Goal: Task Accomplishment & Management: Complete application form

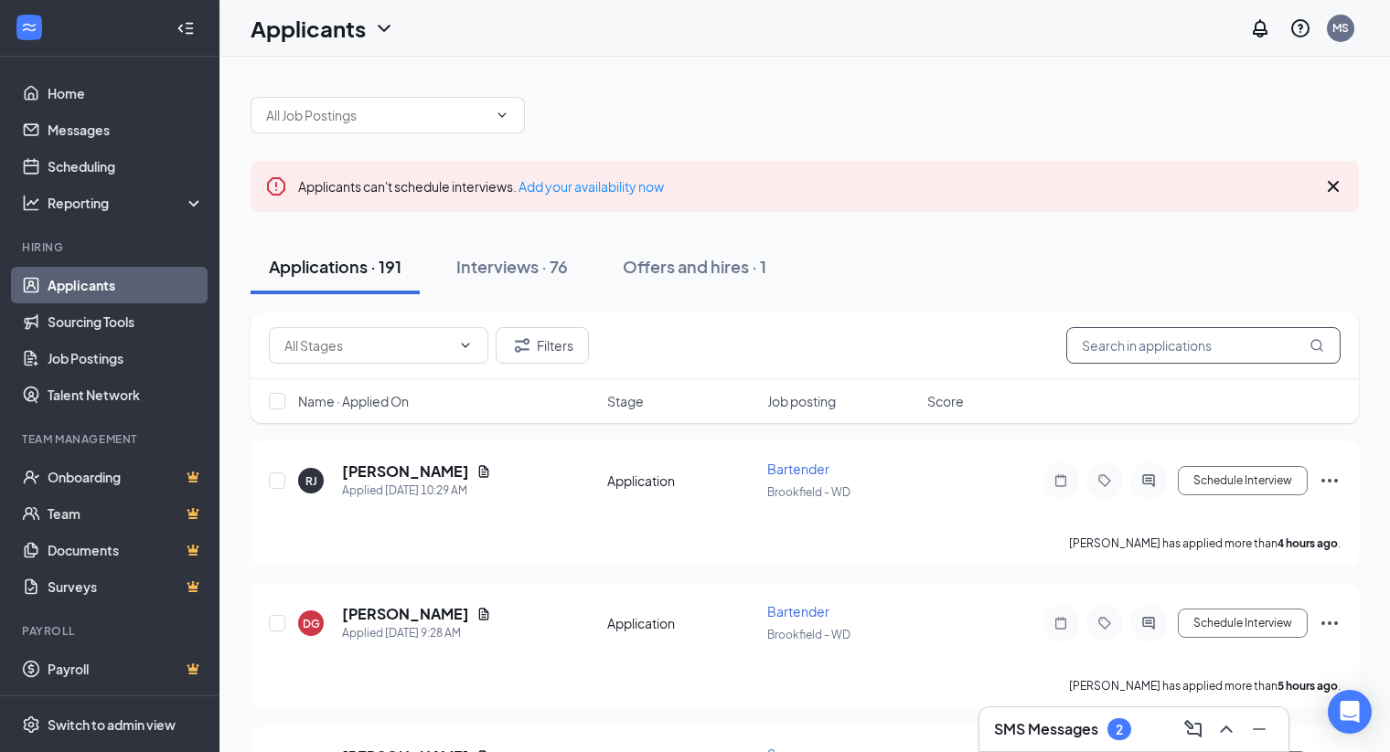
click at [1158, 350] on input "text" at bounding box center [1203, 345] width 274 height 37
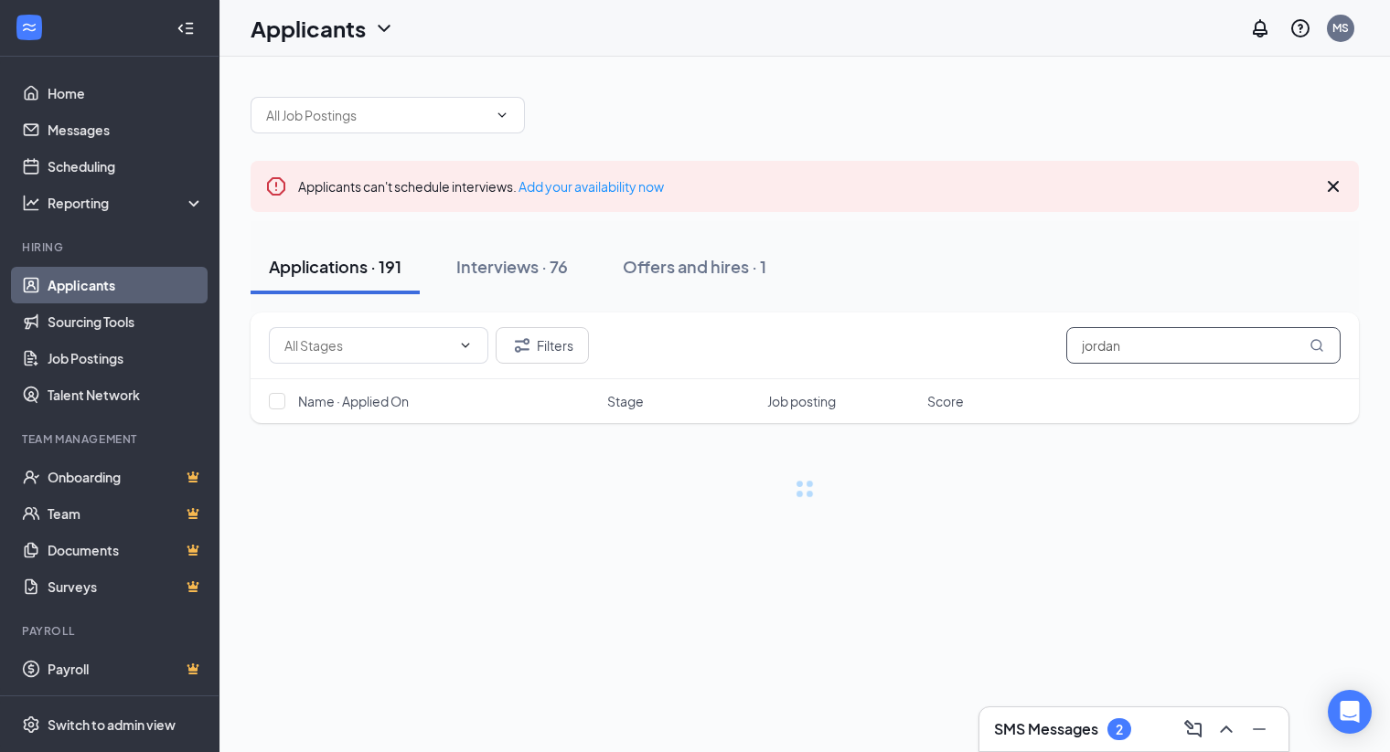
type input "jordan"
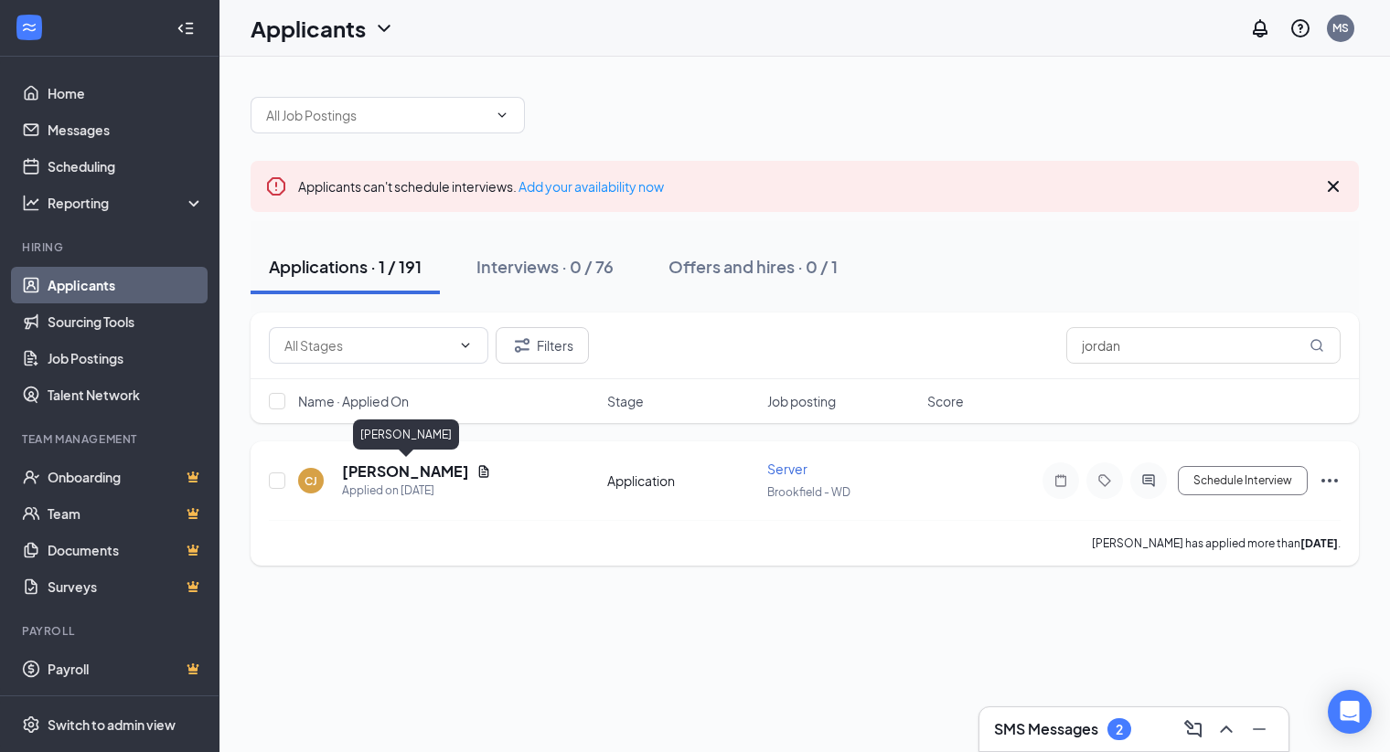
click at [423, 469] on h5 "[PERSON_NAME]" at bounding box center [405, 472] width 127 height 20
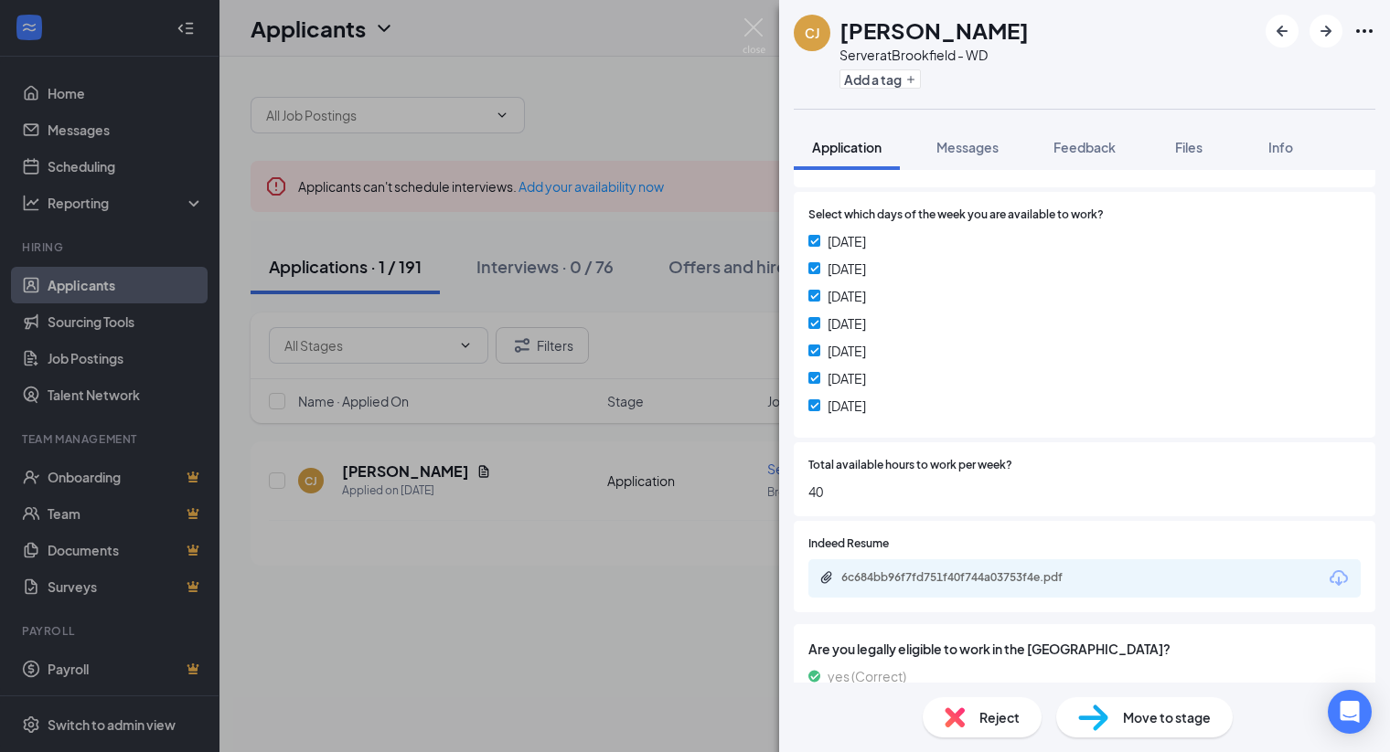
scroll to position [477, 0]
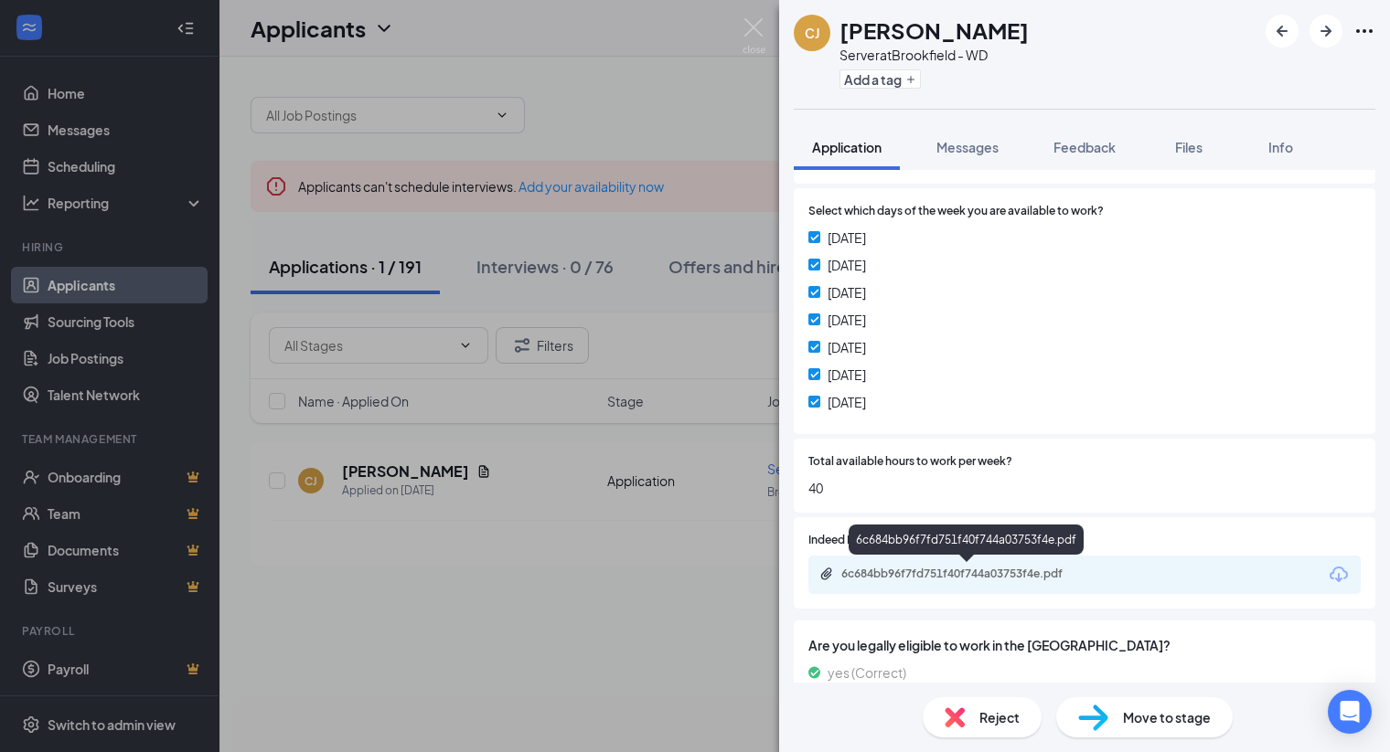
click at [987, 568] on div "6c684bb96f7fd751f40f744a03753f4e.pdf" at bounding box center [969, 574] width 256 height 15
click at [715, 529] on div "[PERSON_NAME] Server at [GEOGRAPHIC_DATA] - WD Add a tag Application Messages F…" at bounding box center [695, 376] width 1390 height 752
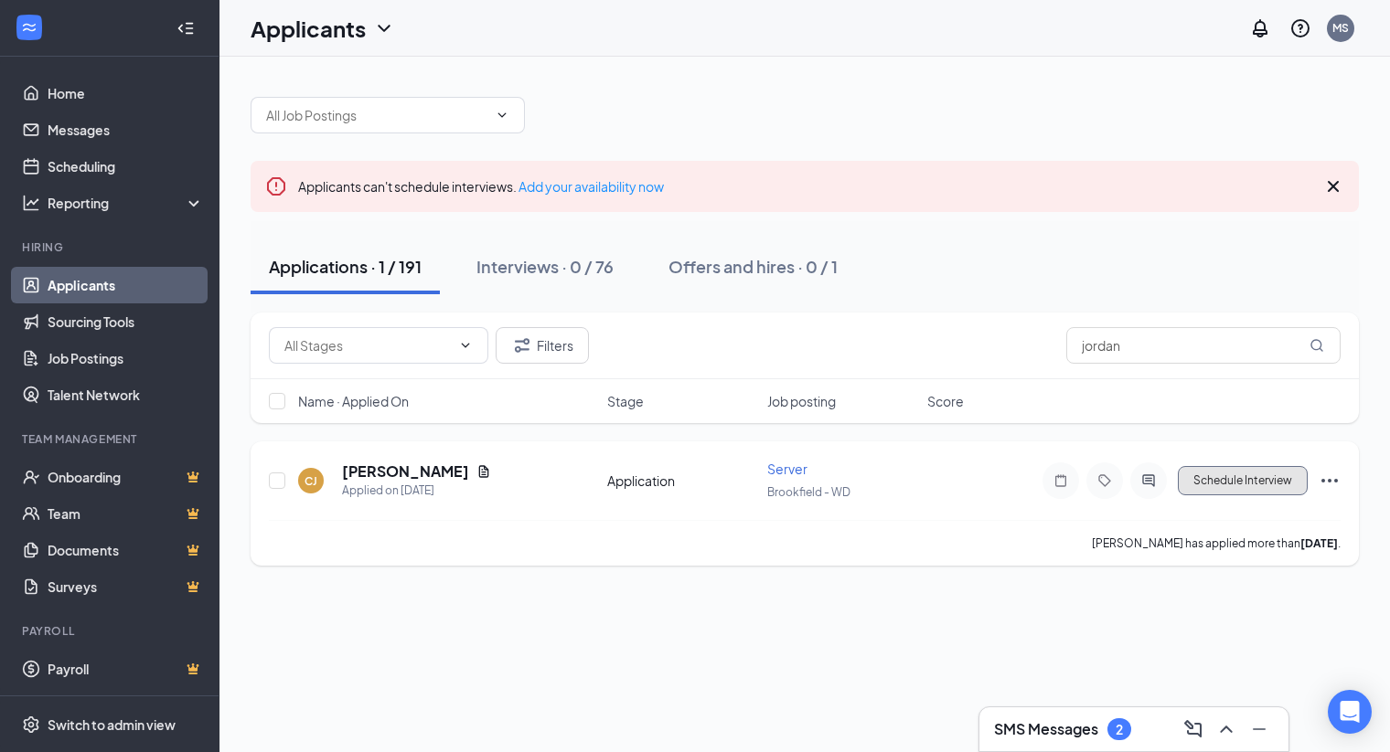
click at [1269, 477] on button "Schedule Interview" at bounding box center [1243, 480] width 130 height 29
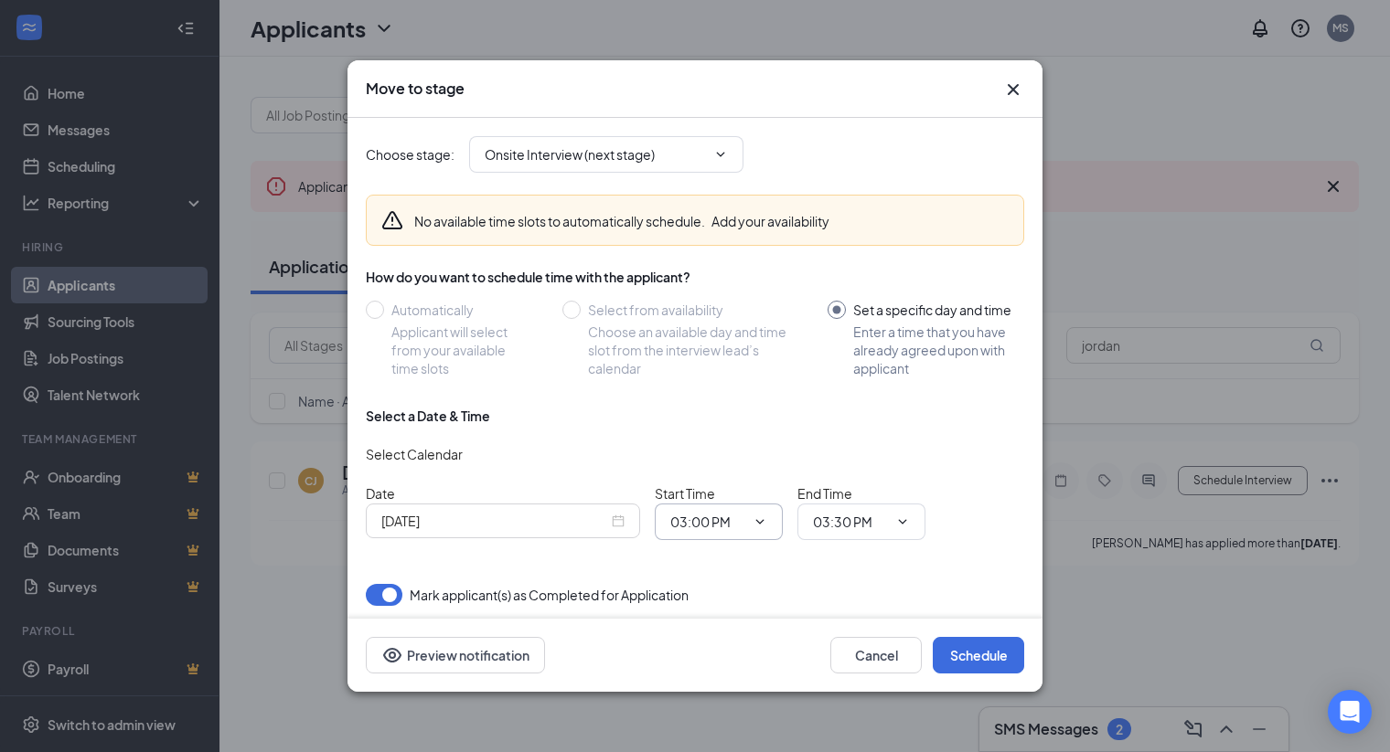
click at [720, 516] on input "03:00 PM" at bounding box center [707, 522] width 75 height 20
click at [623, 522] on div "[DATE]" at bounding box center [502, 521] width 243 height 20
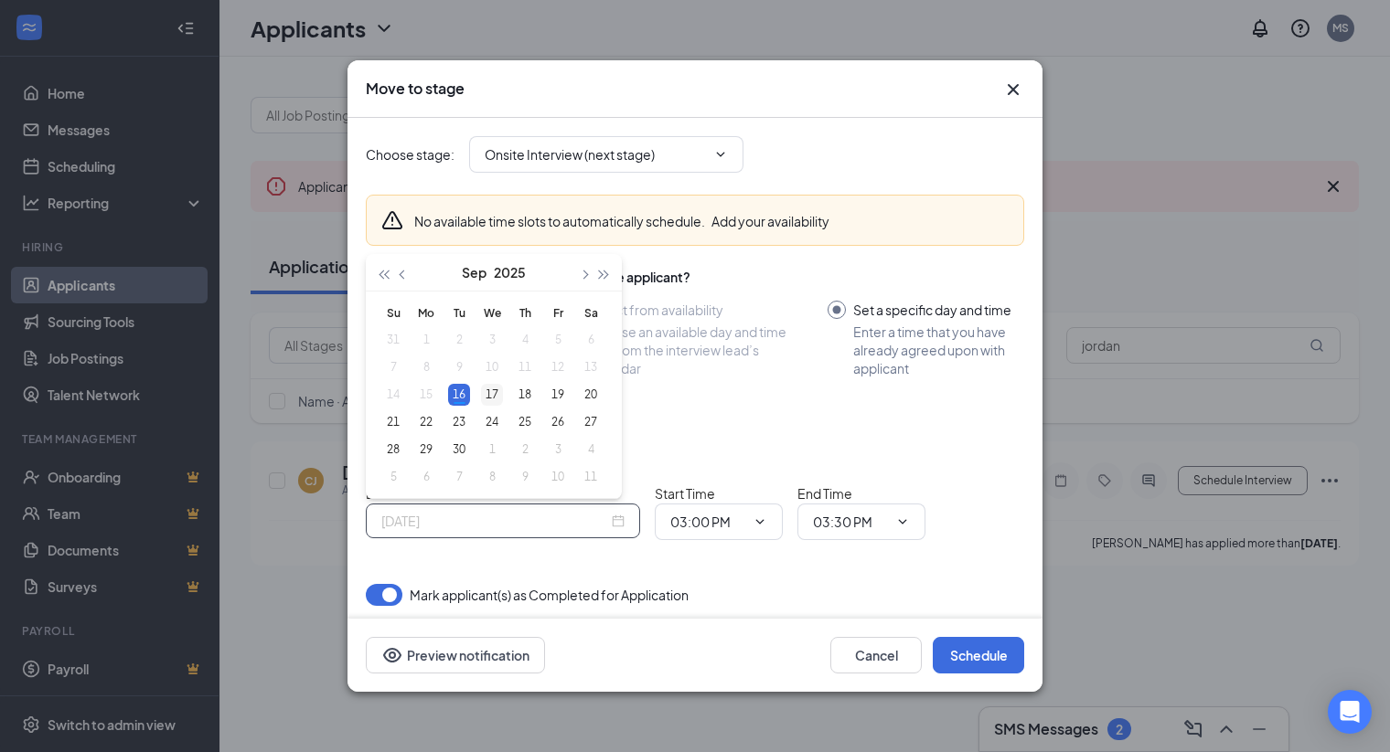
type input "[DATE]"
click at [490, 396] on div "17" at bounding box center [492, 395] width 22 height 22
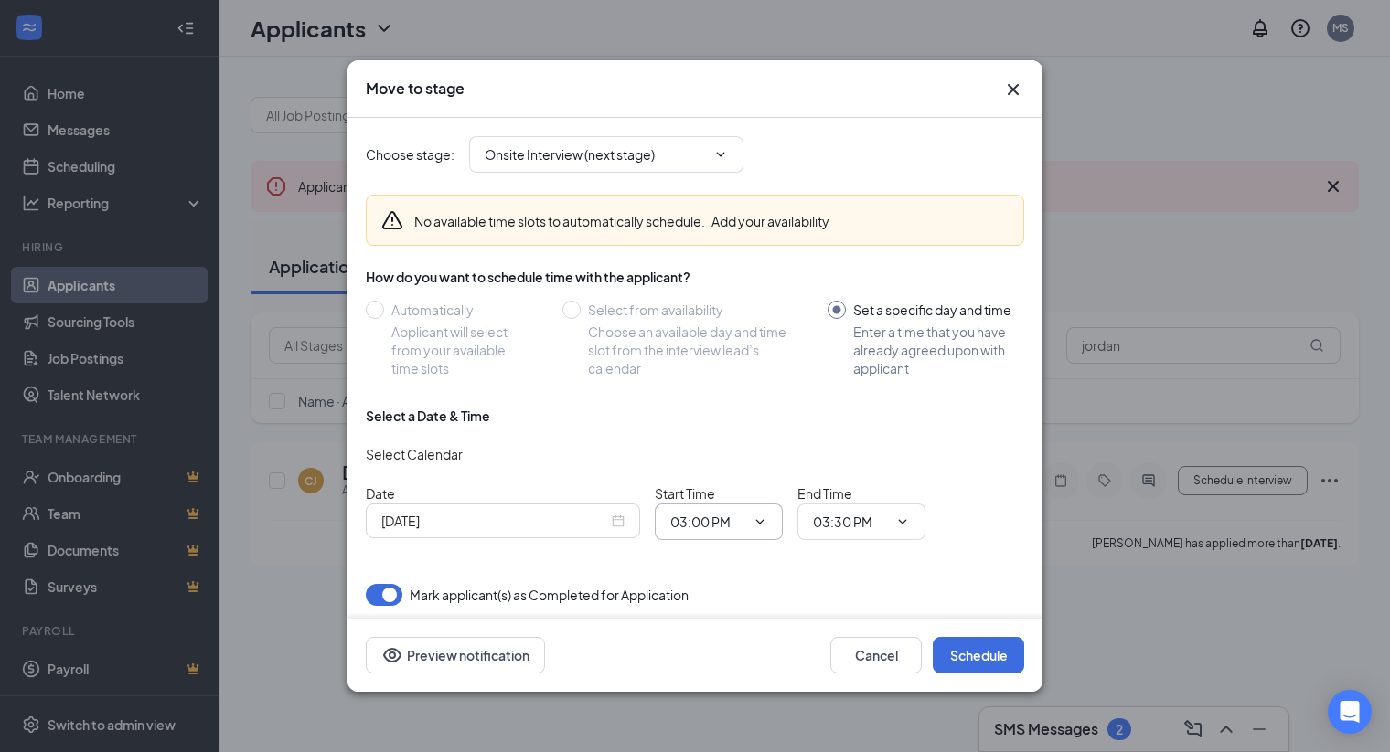
click at [698, 519] on input "03:00 PM" at bounding box center [707, 522] width 75 height 20
click at [710, 406] on div "02:30 AM" at bounding box center [712, 414] width 54 height 20
click at [854, 516] on input "03:30 PM" at bounding box center [850, 522] width 75 height 20
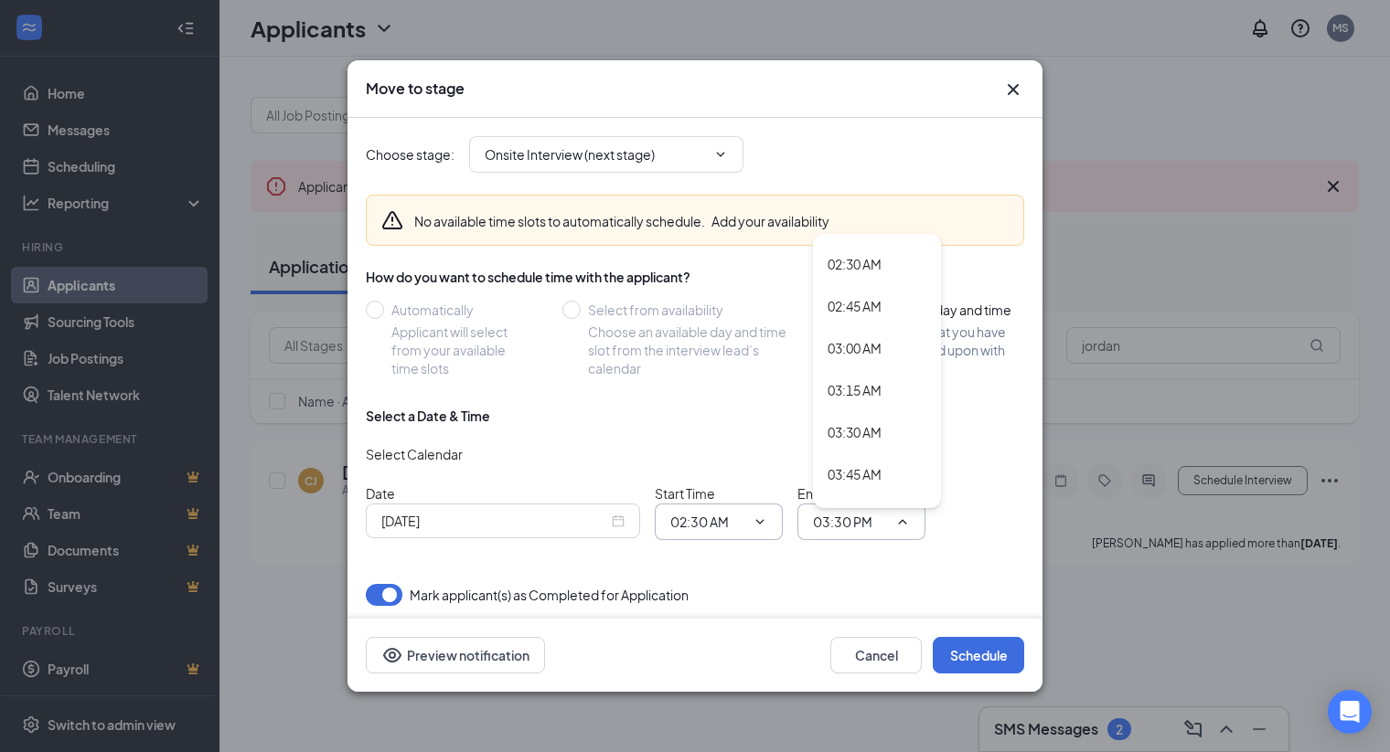
click at [722, 519] on input "02:30 AM" at bounding box center [707, 522] width 75 height 20
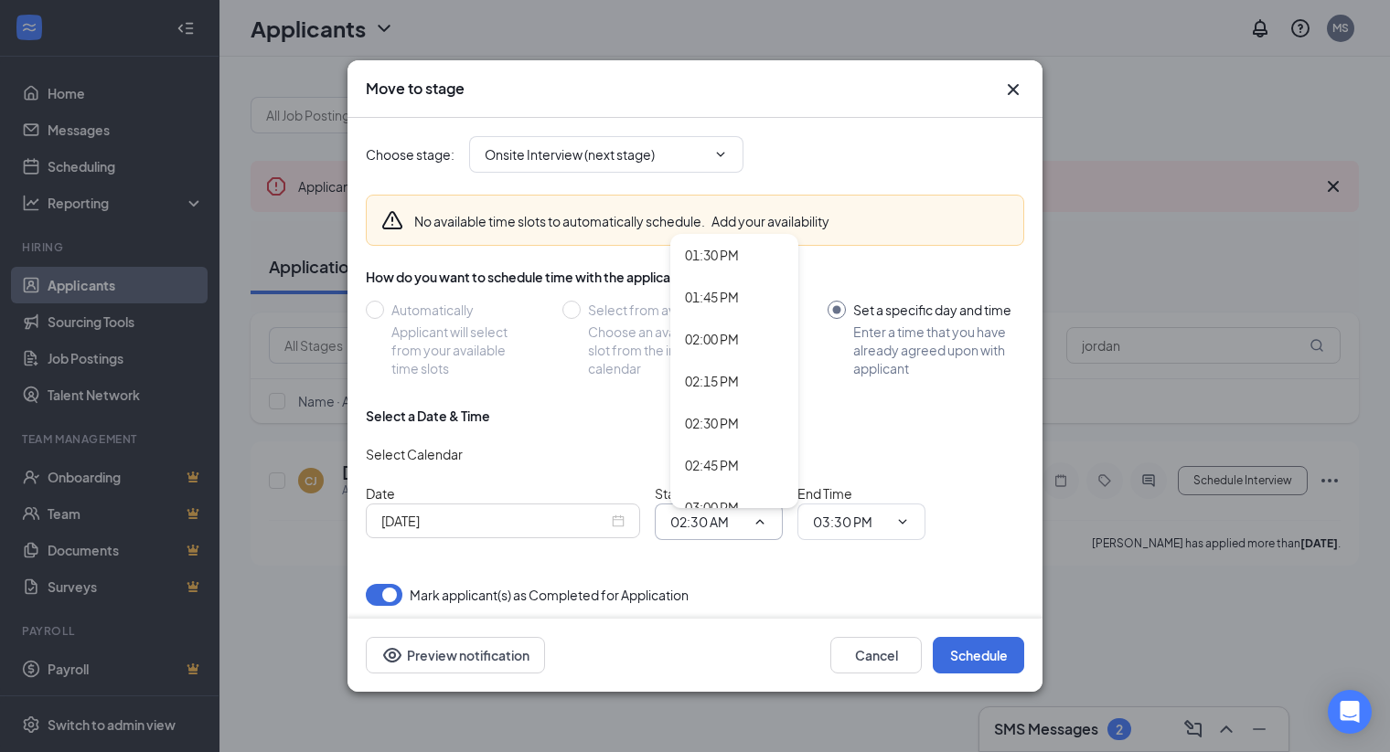
scroll to position [2272, 0]
click at [706, 418] on div "02:30 PM" at bounding box center [712, 422] width 54 height 20
type input "02:30 PM"
click at [858, 518] on input "03:30 PM" at bounding box center [850, 522] width 75 height 20
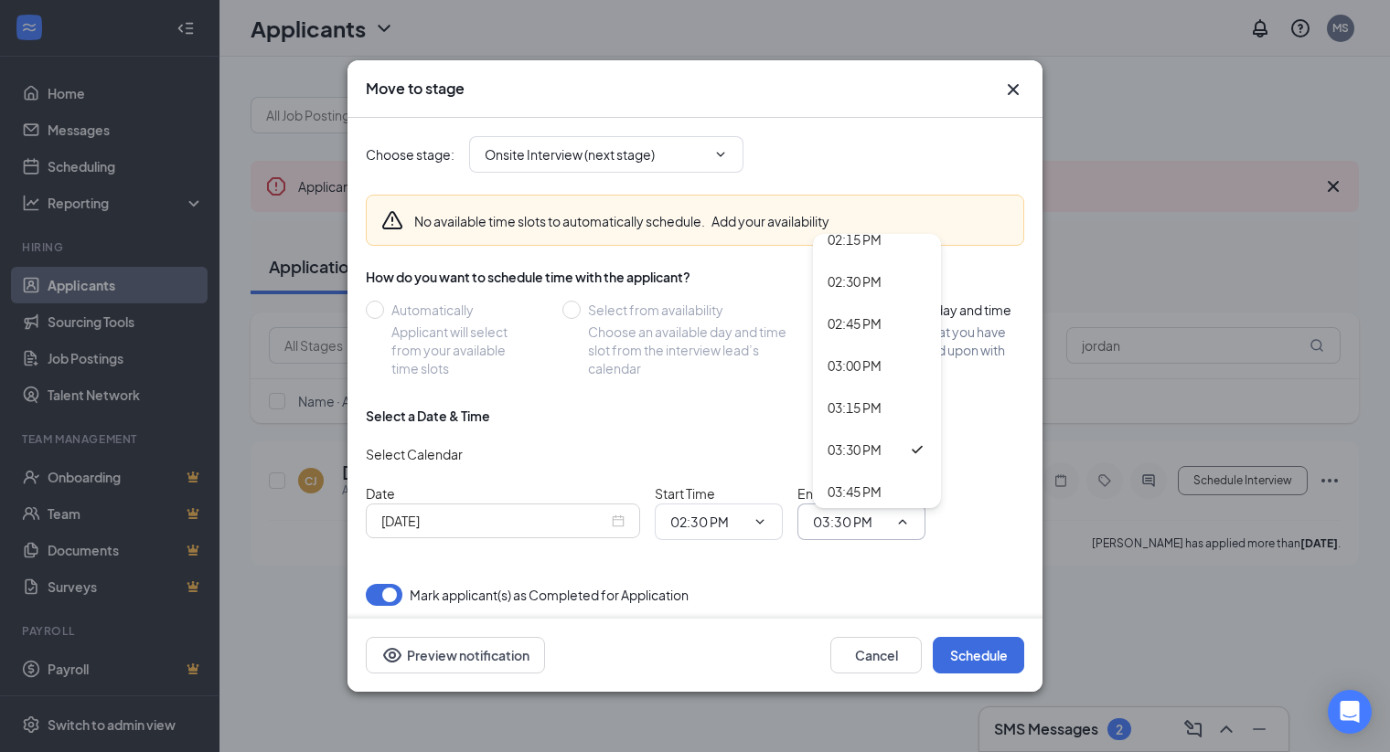
scroll to position [2414, 0]
click at [841, 328] on div "02:45 PM" at bounding box center [854, 323] width 54 height 20
type input "02:45 PM"
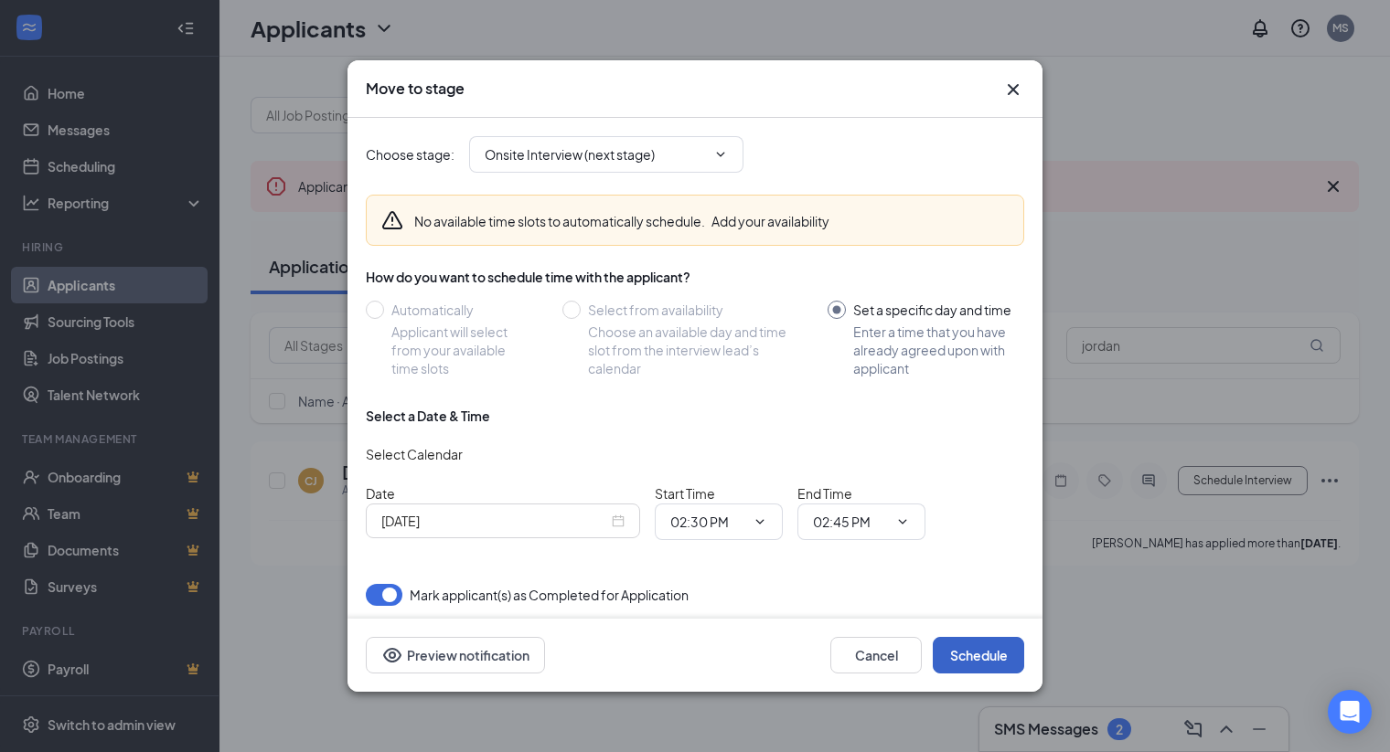
click at [976, 656] on button "Schedule" at bounding box center [978, 655] width 91 height 37
